Goal: Check status: Check status

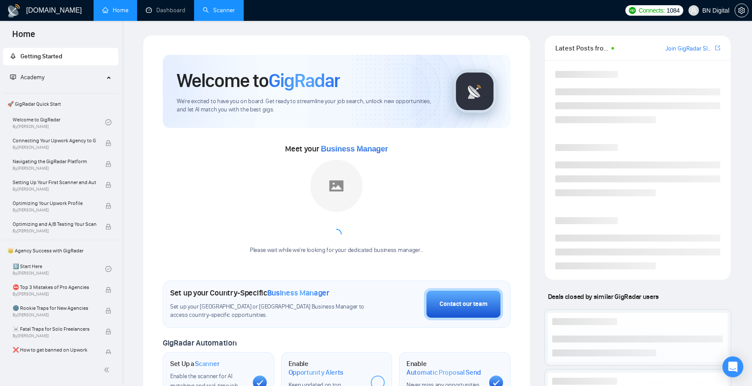
click at [222, 11] on link "Scanner" at bounding box center [219, 10] width 32 height 7
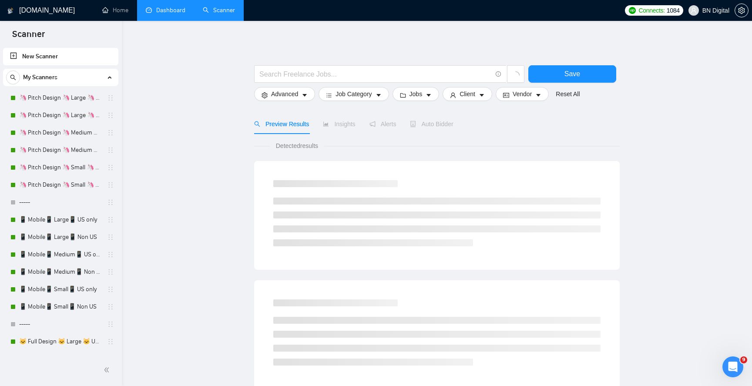
click at [168, 14] on link "Dashboard" at bounding box center [166, 10] width 40 height 7
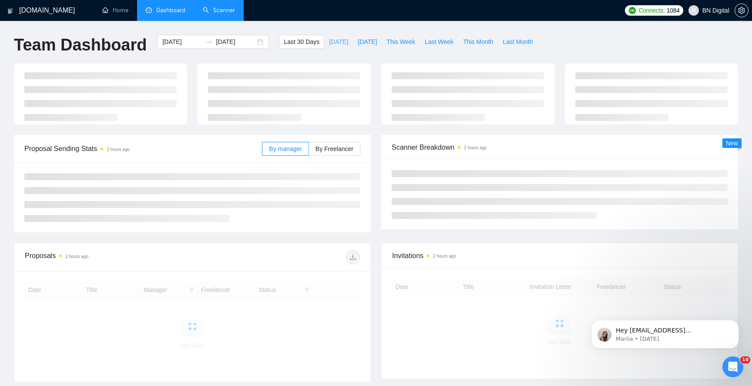
click at [331, 43] on span "[DATE]" at bounding box center [338, 42] width 19 height 10
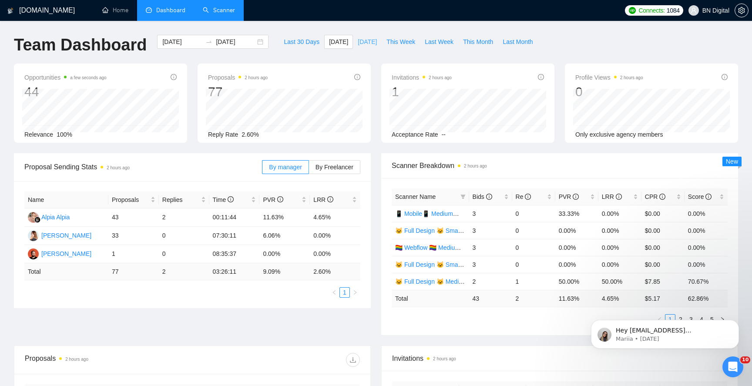
click at [363, 44] on span "[DATE]" at bounding box center [367, 42] width 19 height 10
type input "[DATE]"
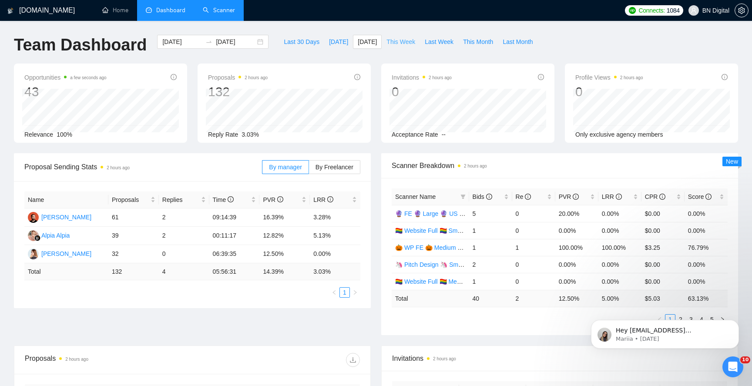
click at [405, 44] on span "This Week" at bounding box center [400, 42] width 29 height 10
type input "[DATE]"
click at [433, 43] on span "Last Week" at bounding box center [439, 42] width 29 height 10
type input "[DATE]"
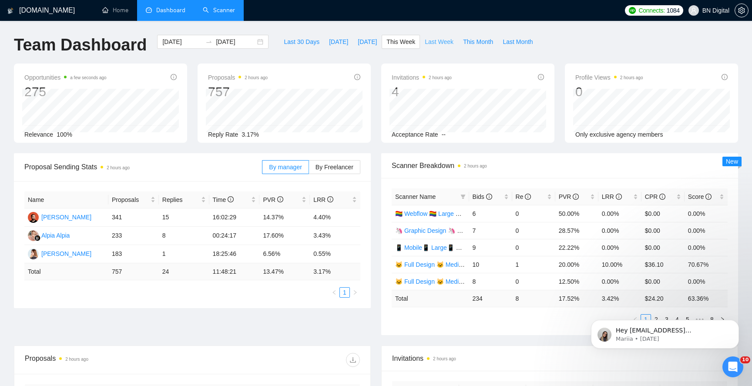
type input "[DATE]"
click at [477, 47] on button "This Month" at bounding box center [478, 42] width 40 height 14
type input "[DATE]"
